Goal: Information Seeking & Learning: Learn about a topic

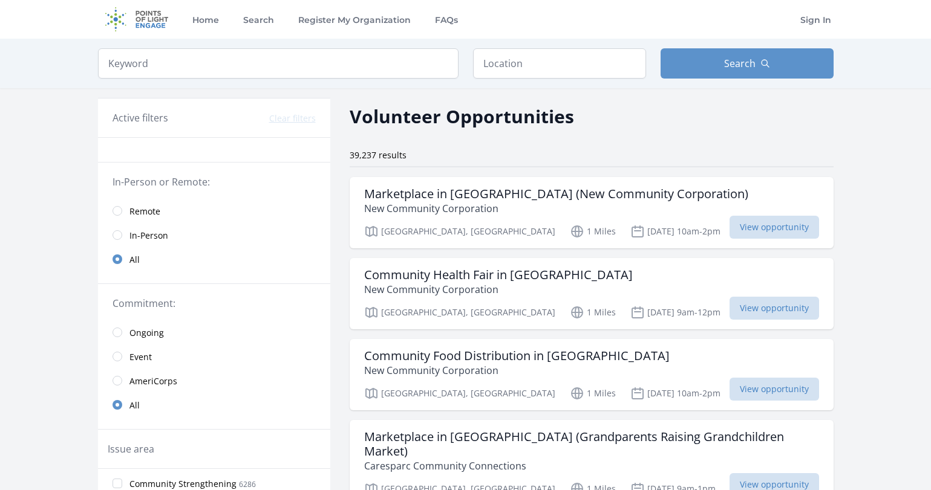
click at [148, 238] on span "In-Person" at bounding box center [148, 236] width 39 height 12
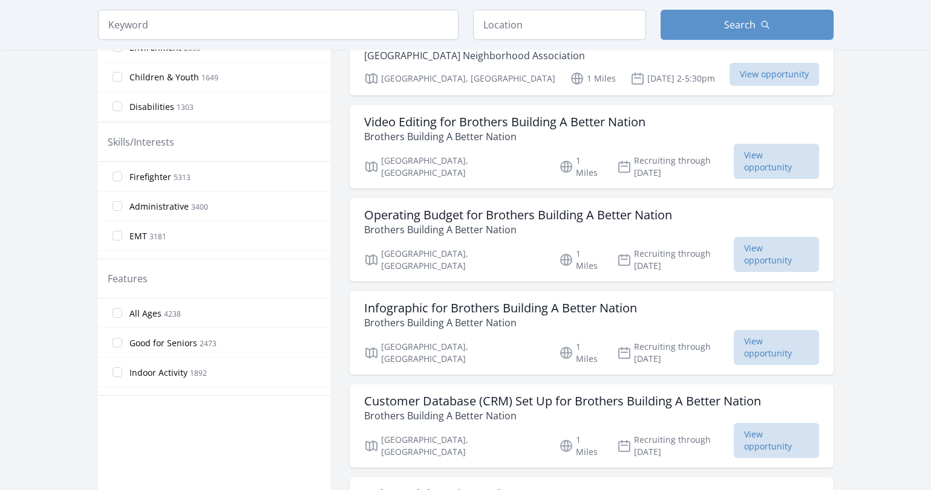
scroll to position [507, 0]
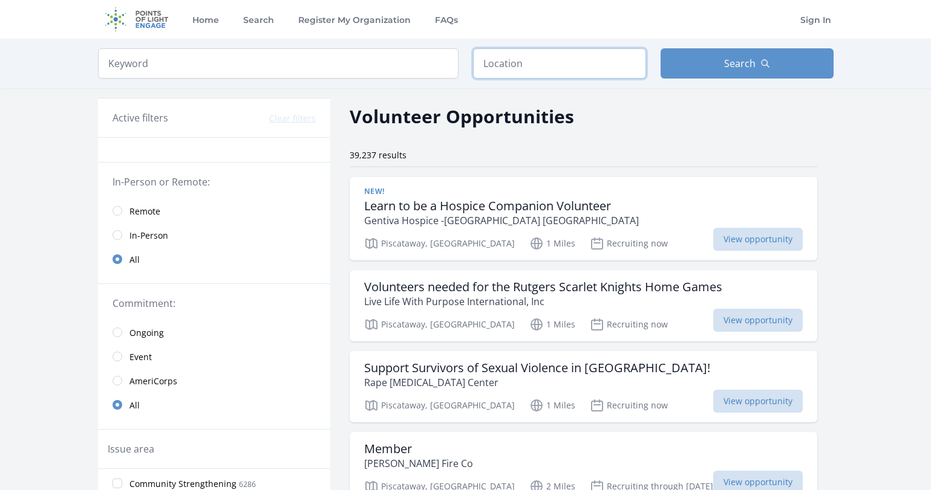
click at [513, 62] on input "text" at bounding box center [559, 63] width 173 height 30
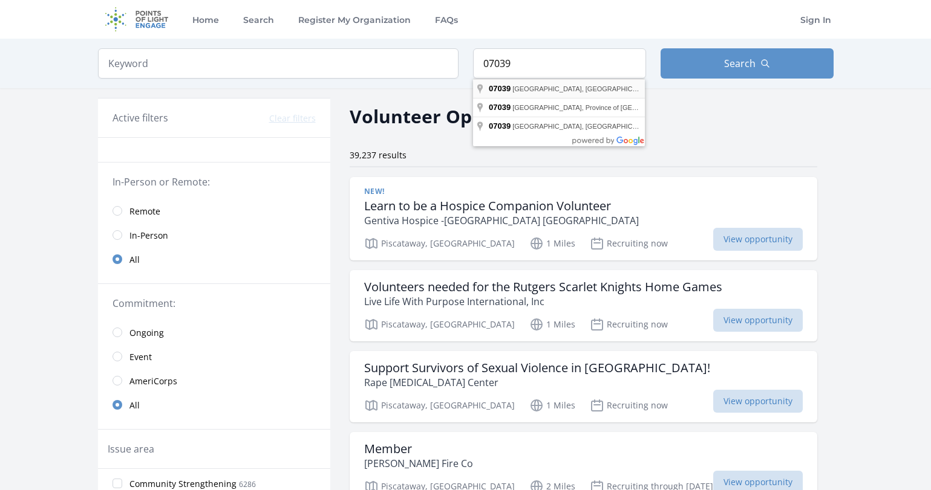
type input "[GEOGRAPHIC_DATA], [GEOGRAPHIC_DATA]"
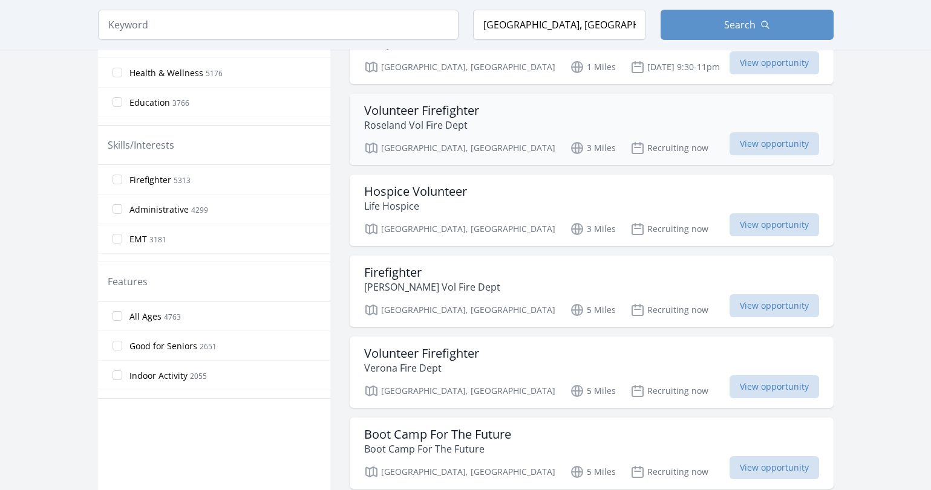
scroll to position [498, 0]
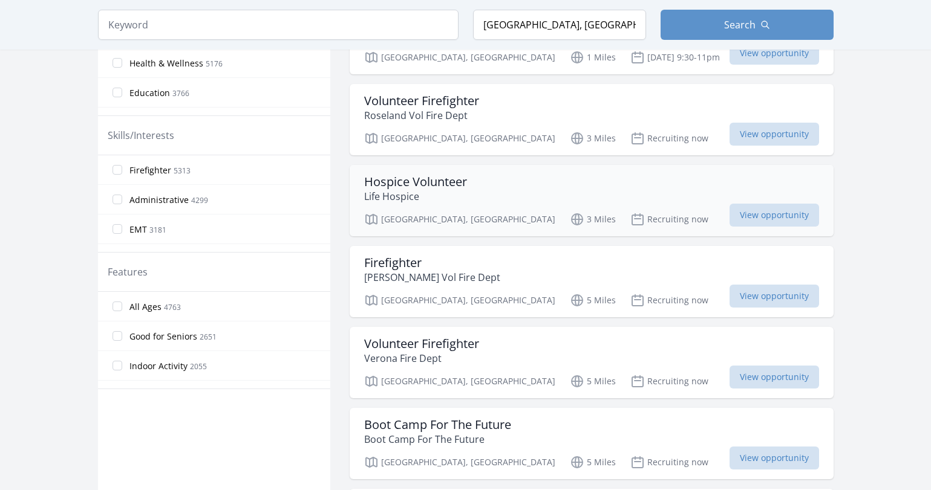
click at [630, 221] on p "Recruiting now" at bounding box center [669, 219] width 78 height 15
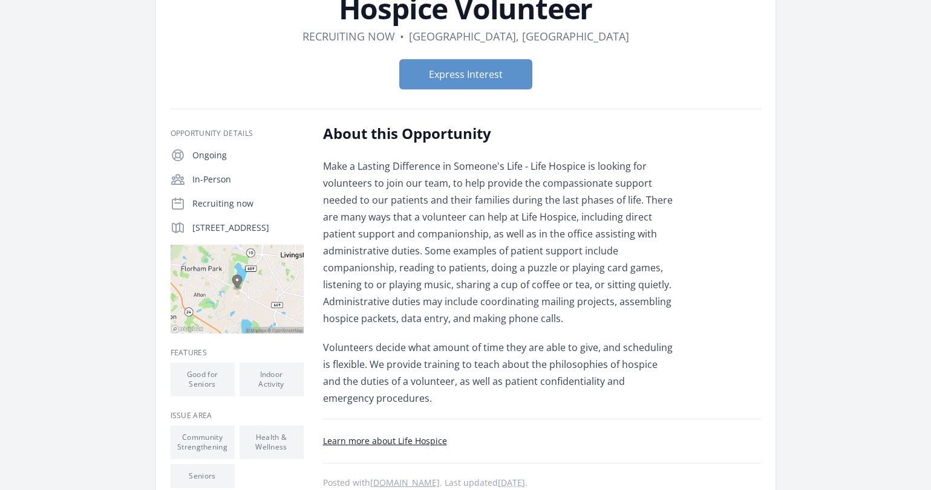
scroll to position [86, 0]
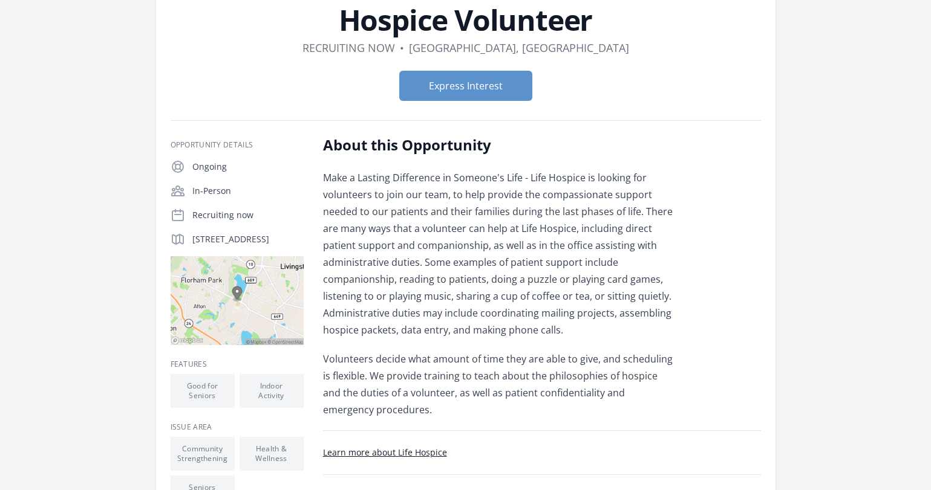
click at [247, 325] on img at bounding box center [237, 300] width 133 height 89
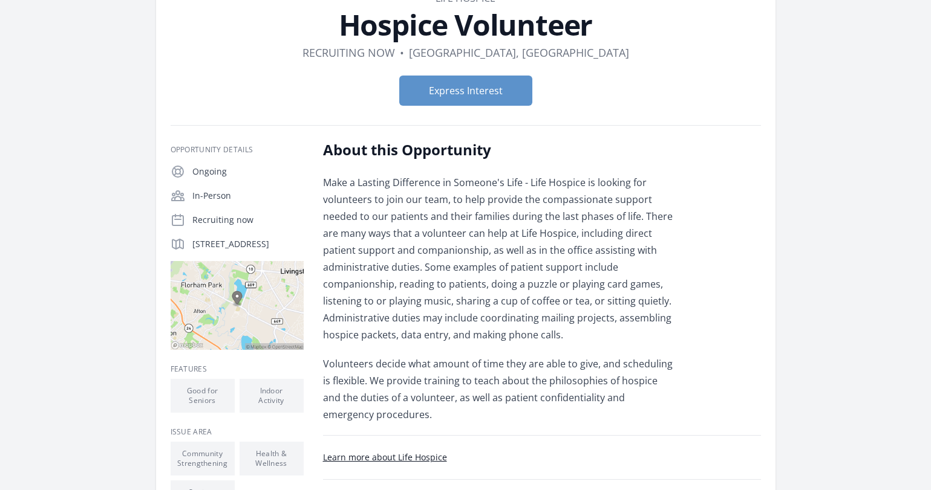
drag, startPoint x: 192, startPoint y: 244, endPoint x: 252, endPoint y: 255, distance: 60.9
click at [252, 250] on p "70 S Orange Ave, Livingston, NJ 07039" at bounding box center [247, 244] width 111 height 12
copy p "70 S Orange Ave, Livingston, NJ 07039"
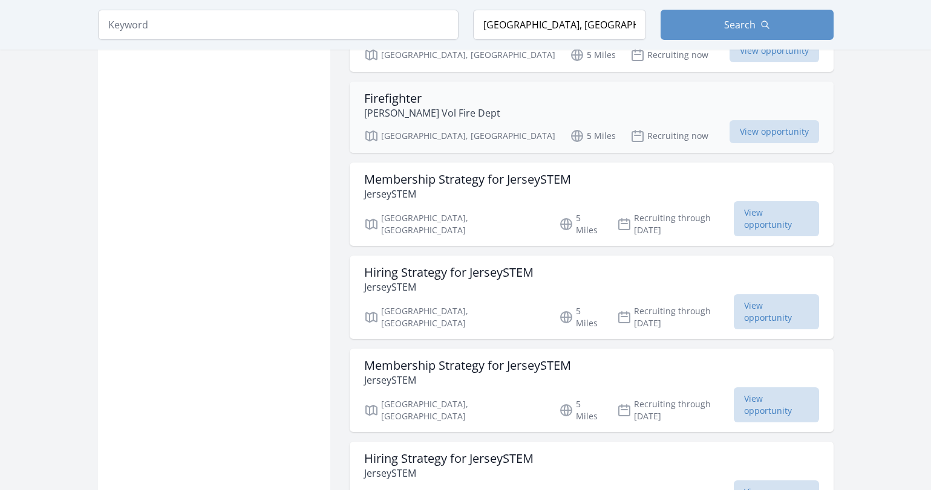
scroll to position [1075, 0]
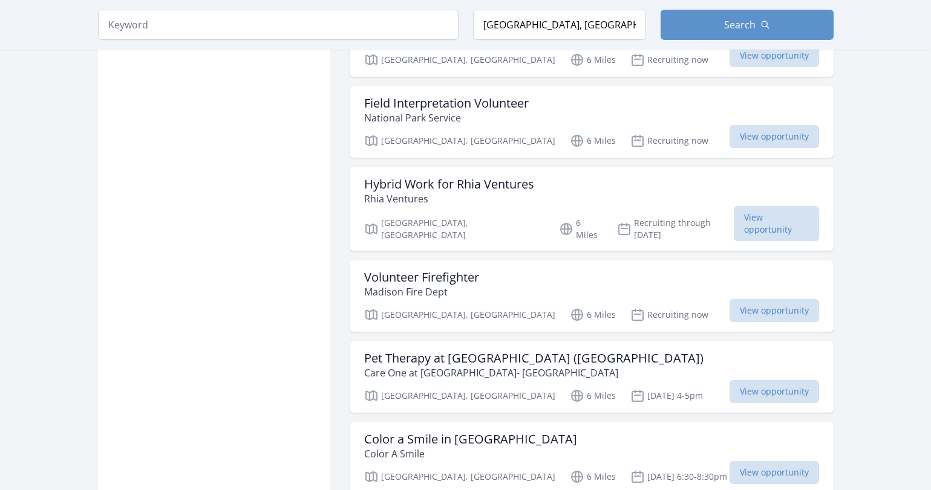
scroll to position [2948, 0]
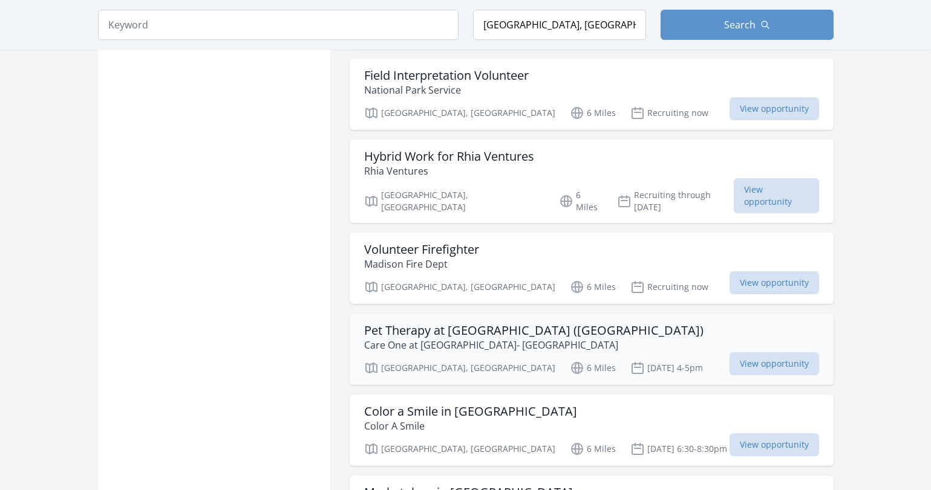
scroll to position [2975, 0]
click at [473, 404] on h3 "Color a Smile in Morristown" at bounding box center [470, 411] width 213 height 15
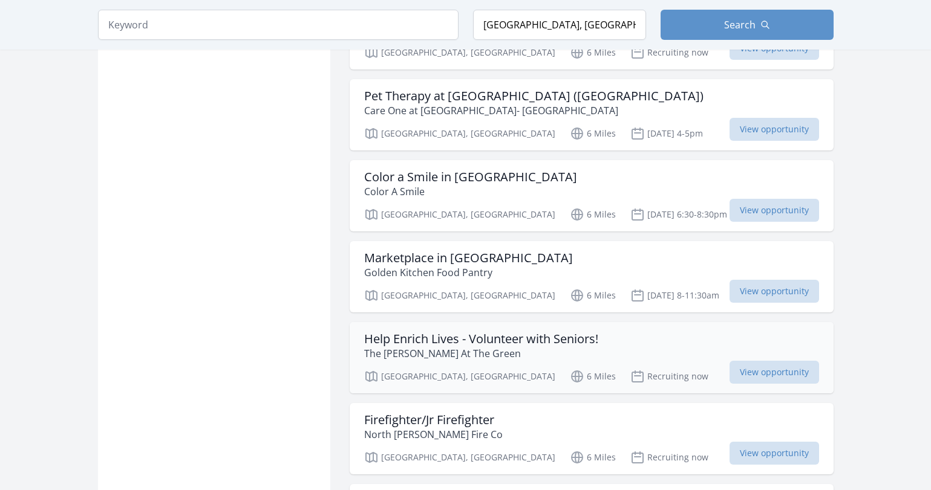
scroll to position [3210, 0]
click at [520, 331] on h3 "Help Enrich Lives - Volunteer with Seniors!" at bounding box center [481, 338] width 234 height 15
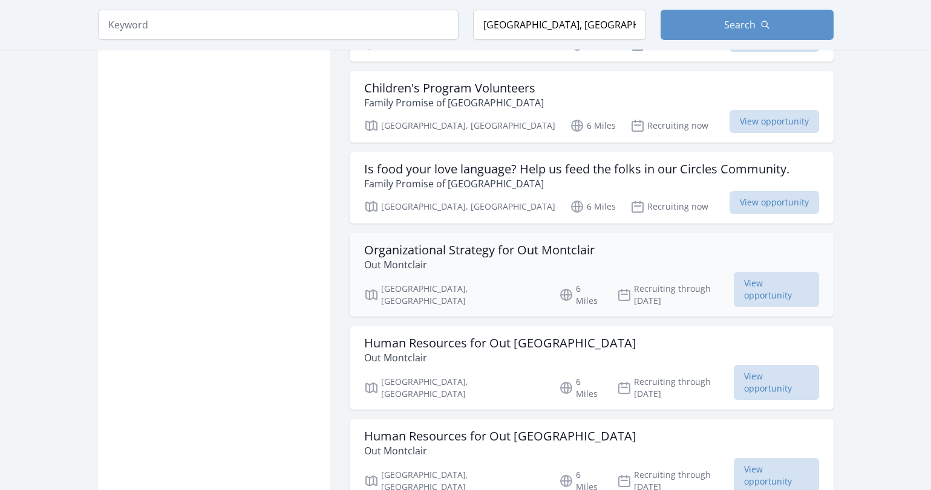
scroll to position [3962, 0]
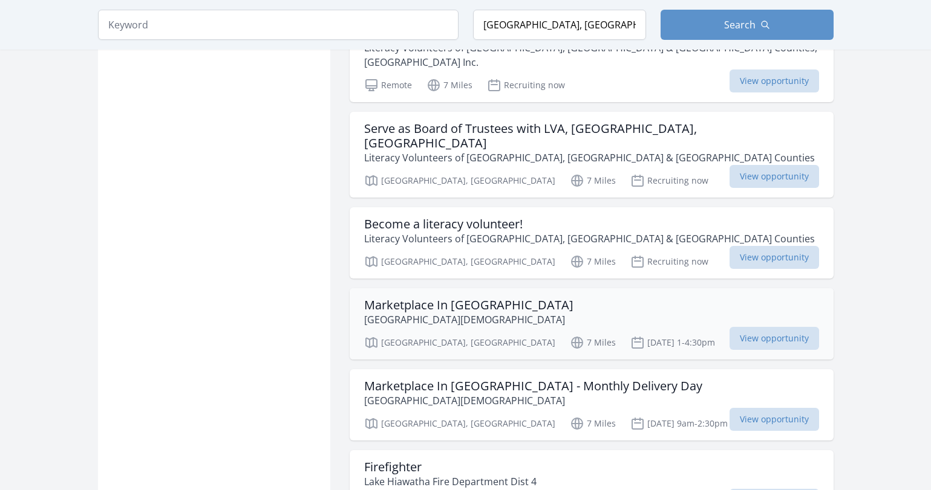
scroll to position [5653, 0]
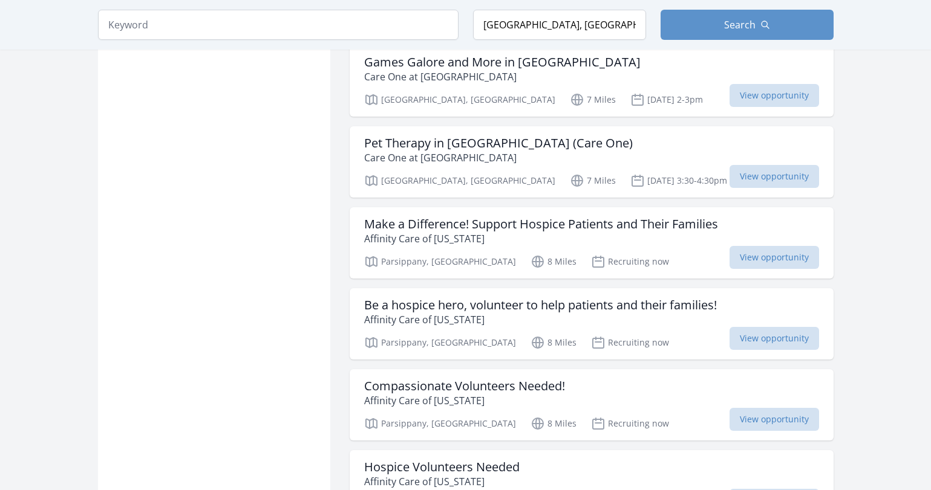
scroll to position [6220, 0]
click at [454, 460] on h3 "Hospice Volunteers Needed" at bounding box center [441, 467] width 155 height 15
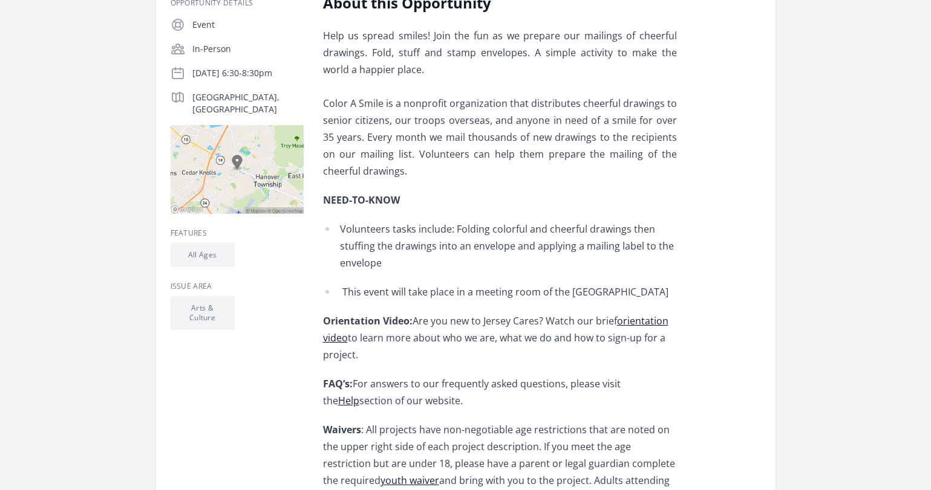
scroll to position [232, 0]
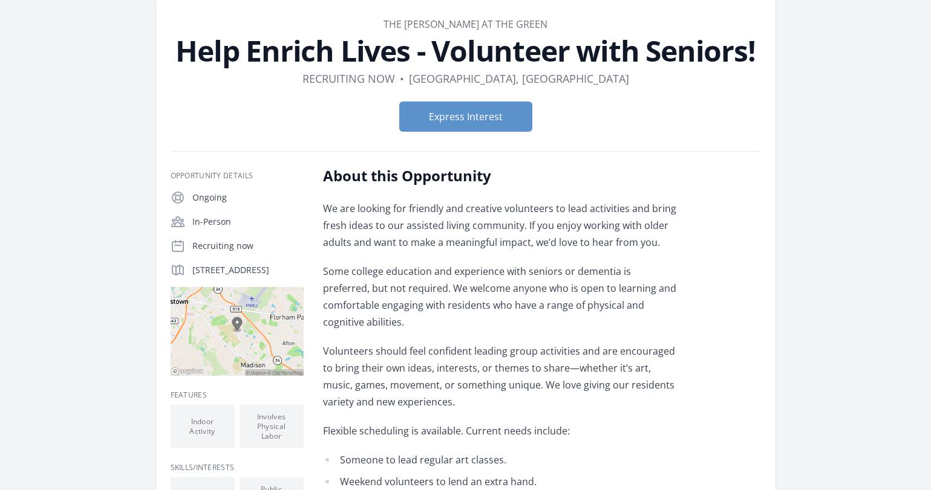
scroll to position [68, 0]
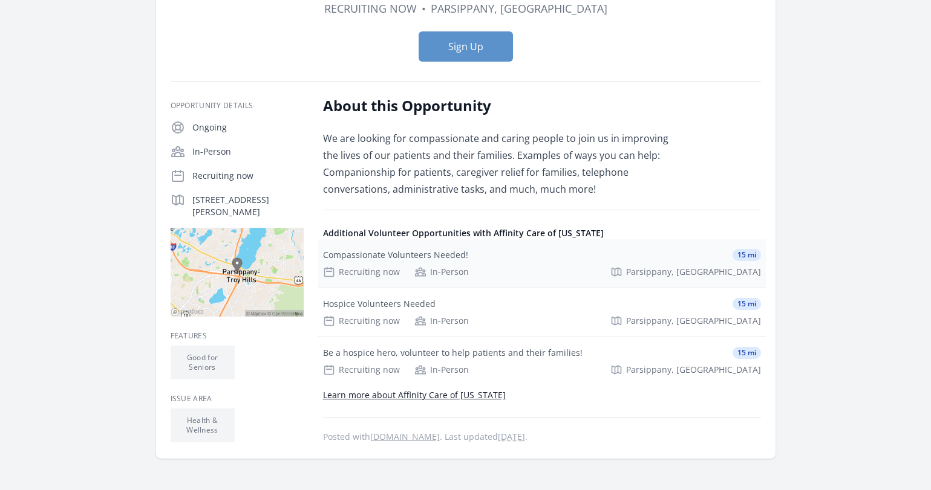
scroll to position [130, 0]
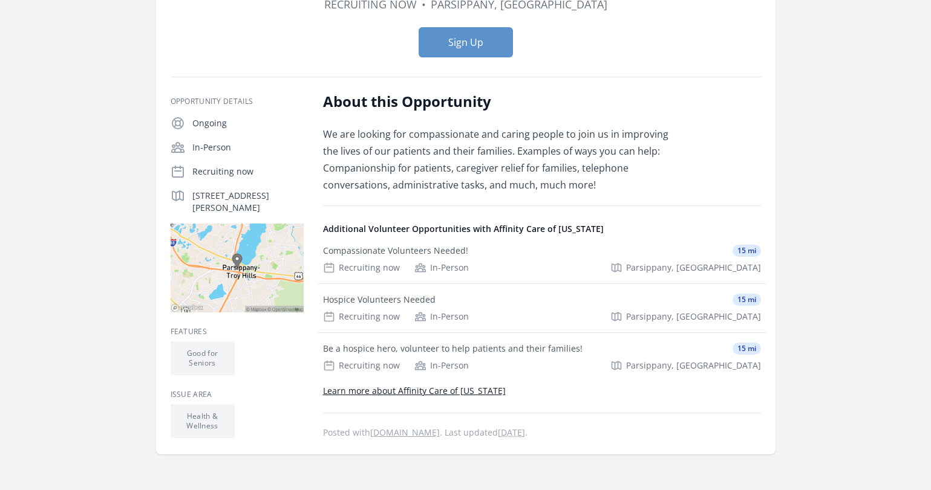
drag, startPoint x: 281, startPoint y: 210, endPoint x: 189, endPoint y: 198, distance: 92.0
click at [189, 198] on div "[STREET_ADDRESS][PERSON_NAME]" at bounding box center [237, 201] width 133 height 25
copy p "[STREET_ADDRESS][PERSON_NAME]"
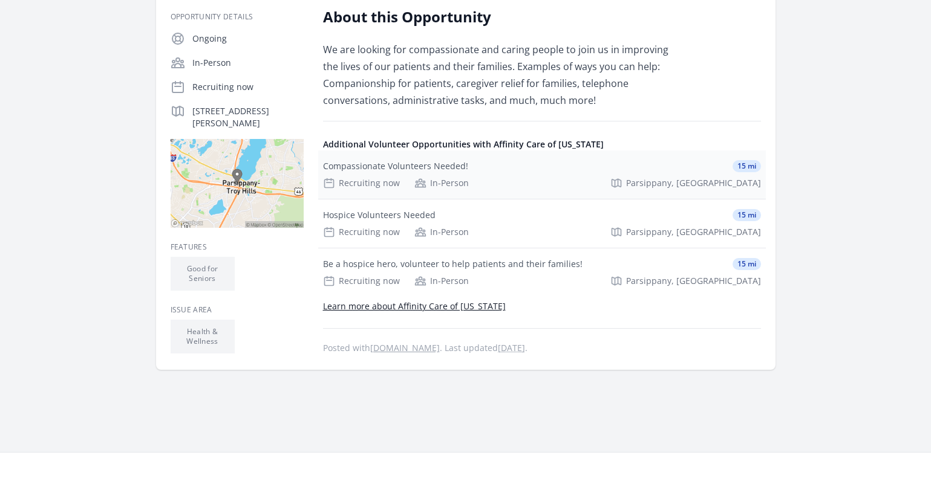
scroll to position [230, 0]
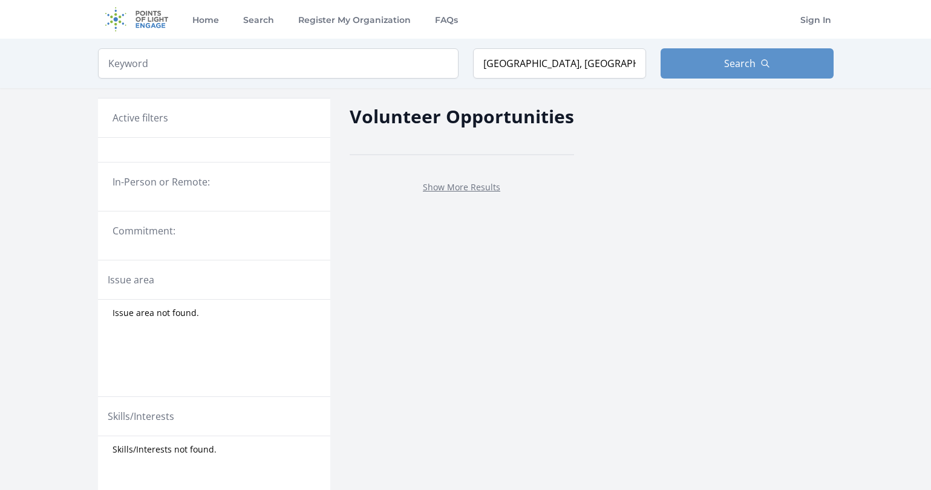
scroll to position [209, 0]
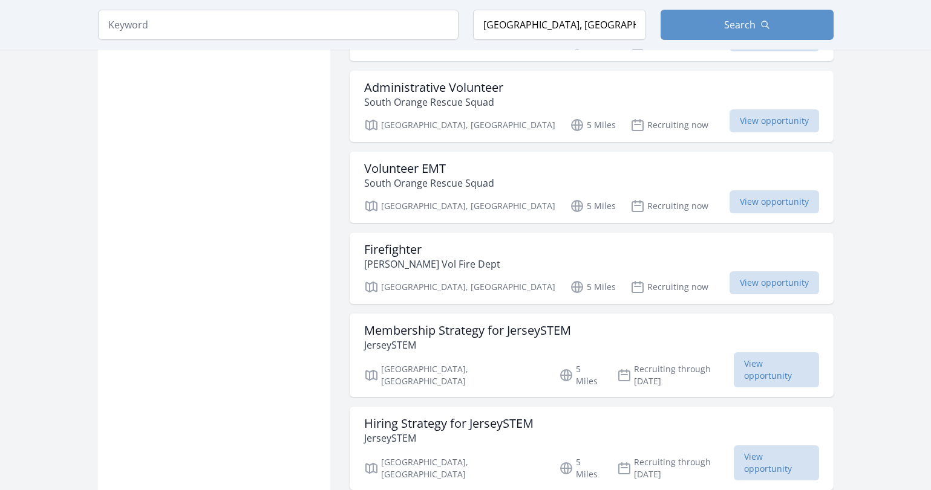
scroll to position [915, 0]
click at [296, 21] on input "search" at bounding box center [278, 25] width 360 height 30
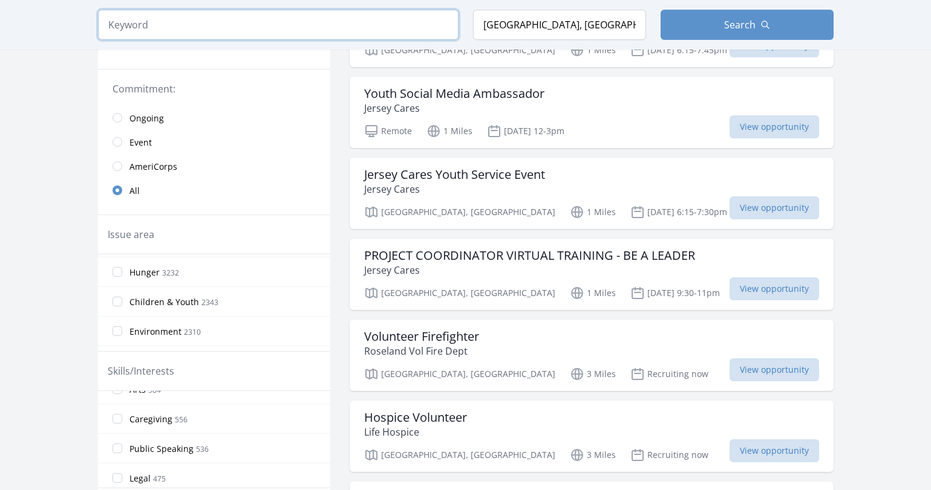
scroll to position [563, 0]
click at [120, 404] on input "Caregiving 556" at bounding box center [117, 406] width 10 height 10
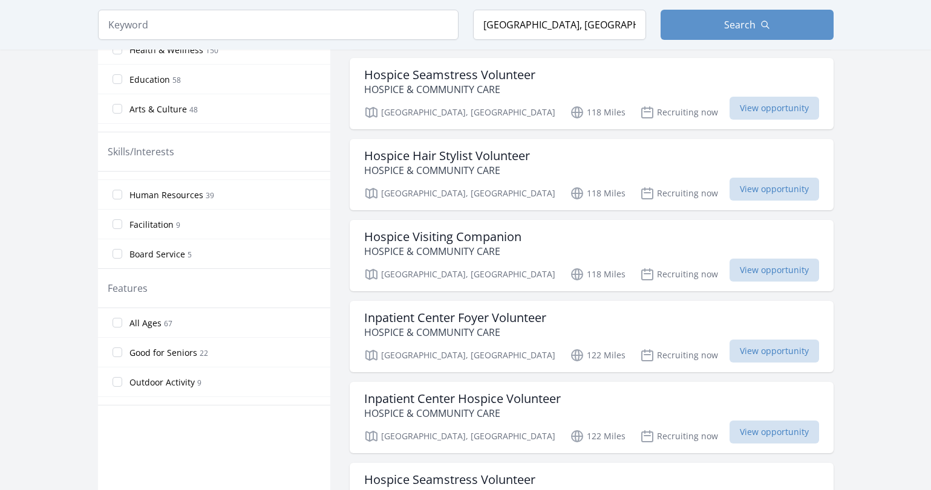
scroll to position [458, 0]
click at [764, 34] on button "Search" at bounding box center [746, 25] width 173 height 30
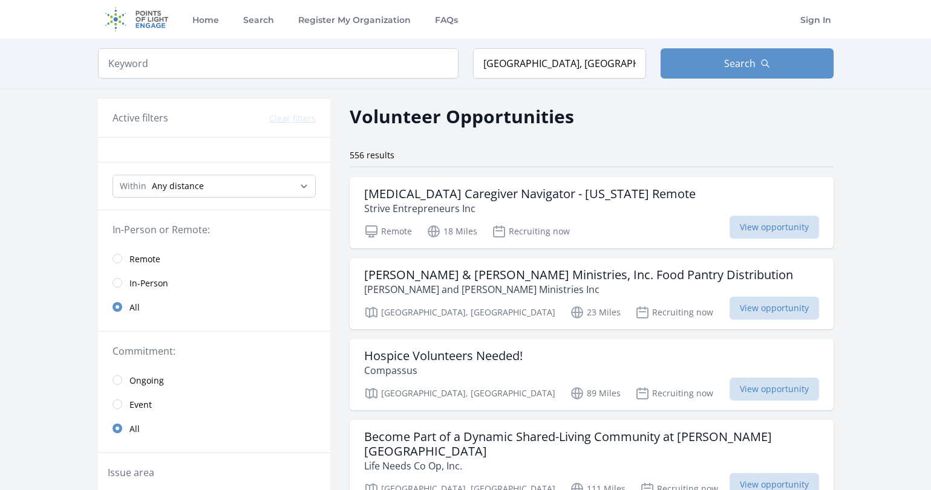
scroll to position [0, 0]
click at [731, 67] on span "Search" at bounding box center [739, 63] width 31 height 15
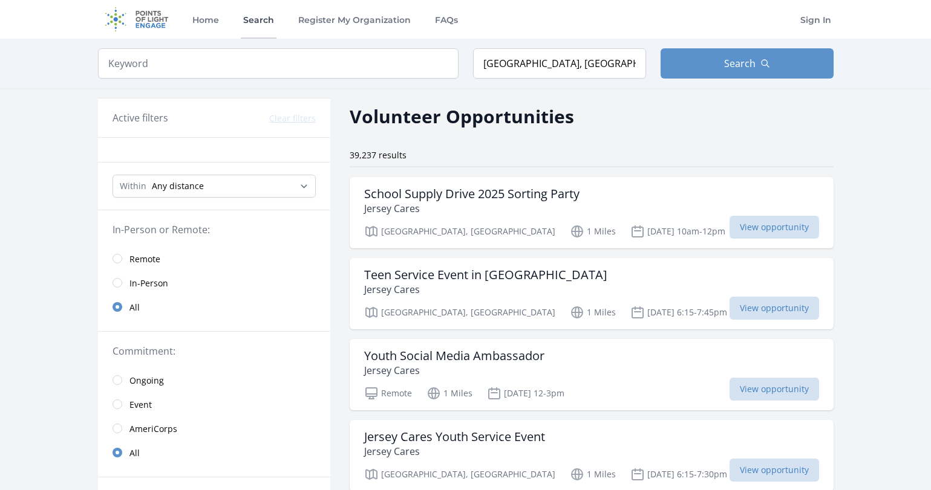
click at [251, 18] on link "Search" at bounding box center [259, 19] width 36 height 39
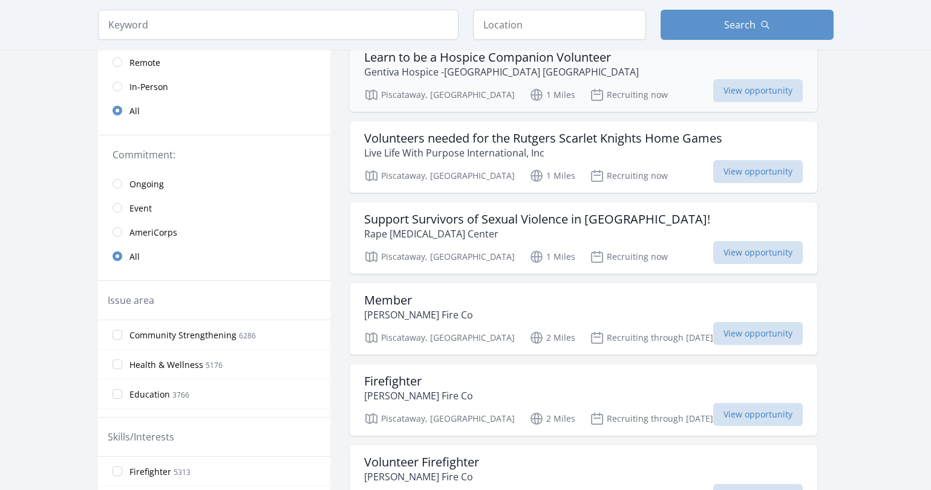
scroll to position [165, 0]
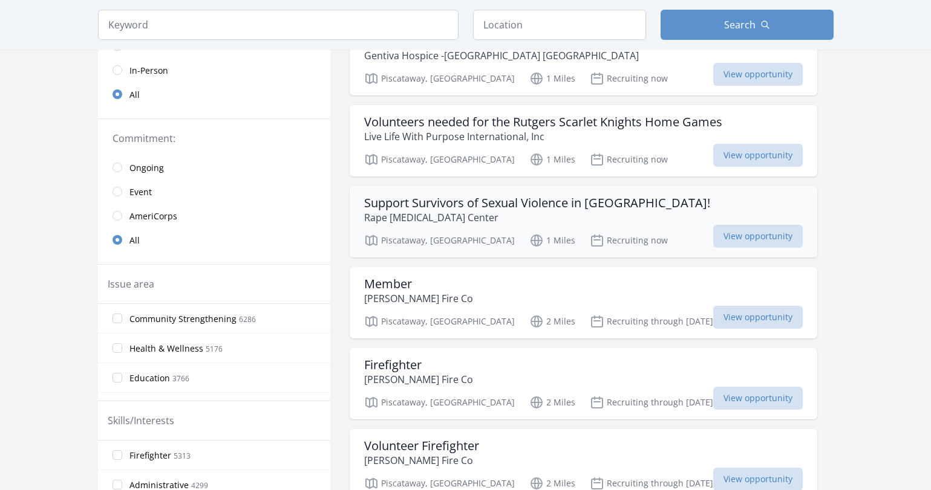
click at [559, 203] on h3 "Support Survivors of Sexual Violence in [GEOGRAPHIC_DATA]!" at bounding box center [537, 203] width 346 height 15
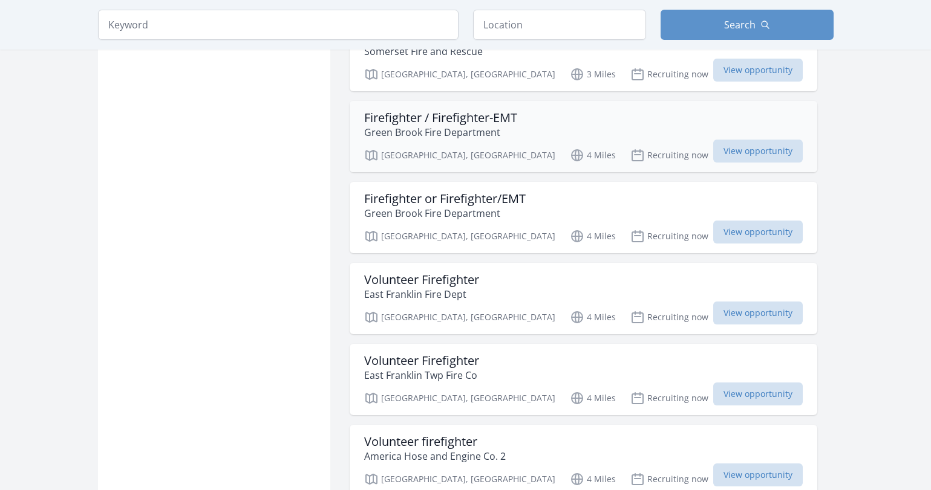
scroll to position [819, 0]
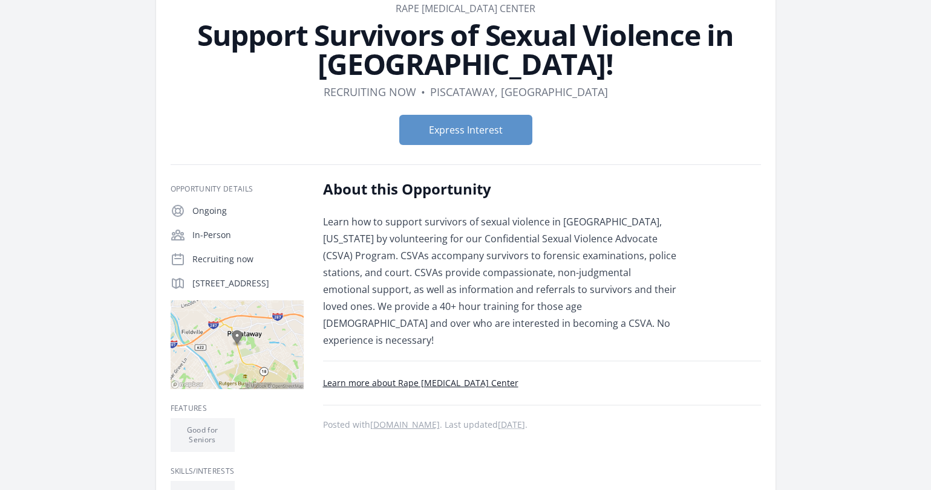
scroll to position [88, 0]
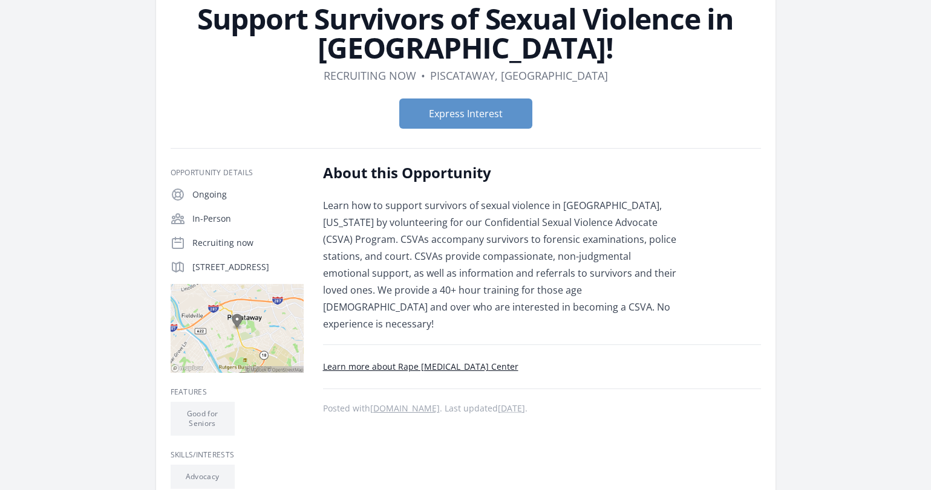
click at [452, 361] on link "Learn more about Rape [MEDICAL_DATA] Center" at bounding box center [420, 366] width 195 height 11
